Goal: Register for event/course

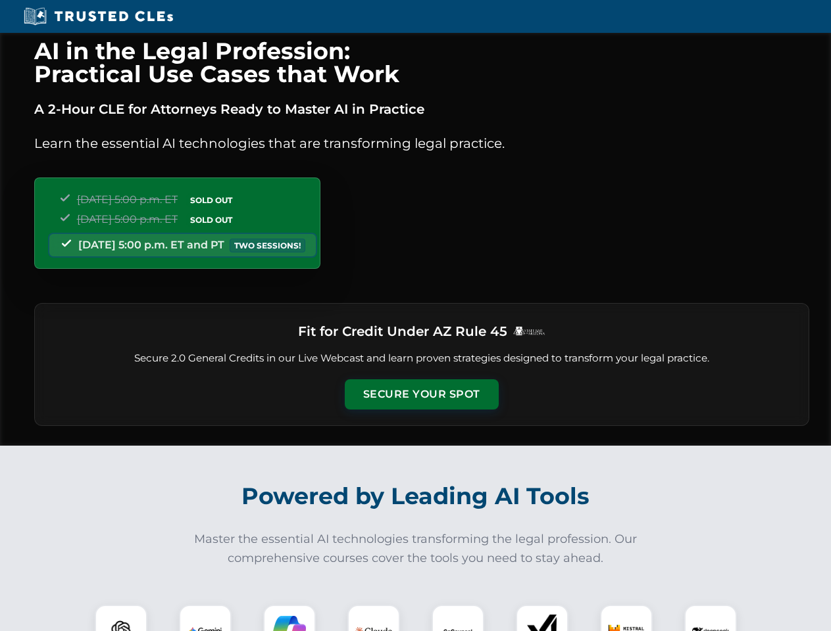
click at [421, 395] on button "Secure Your Spot" at bounding box center [422, 394] width 154 height 30
click at [121, 618] on img at bounding box center [121, 631] width 38 height 38
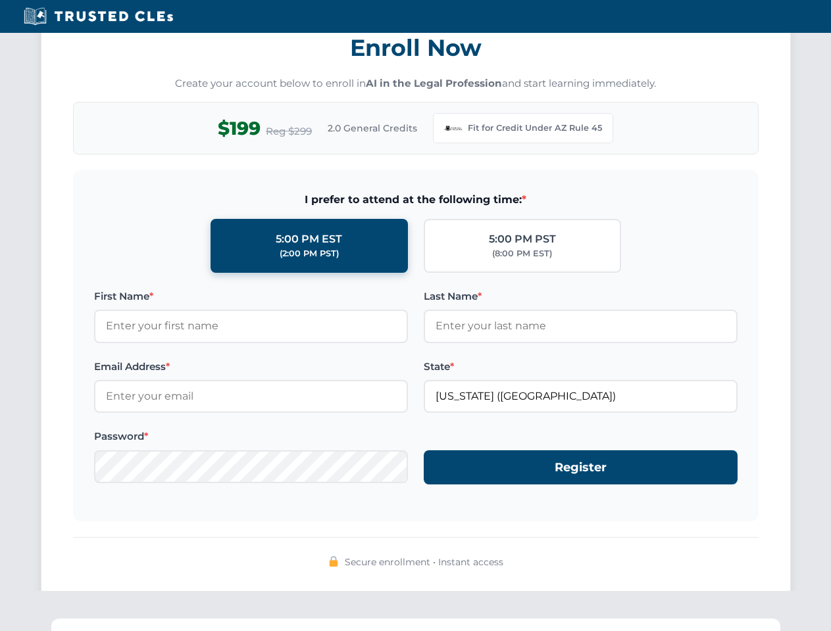
scroll to position [1282, 0]
